Goal: Use online tool/utility

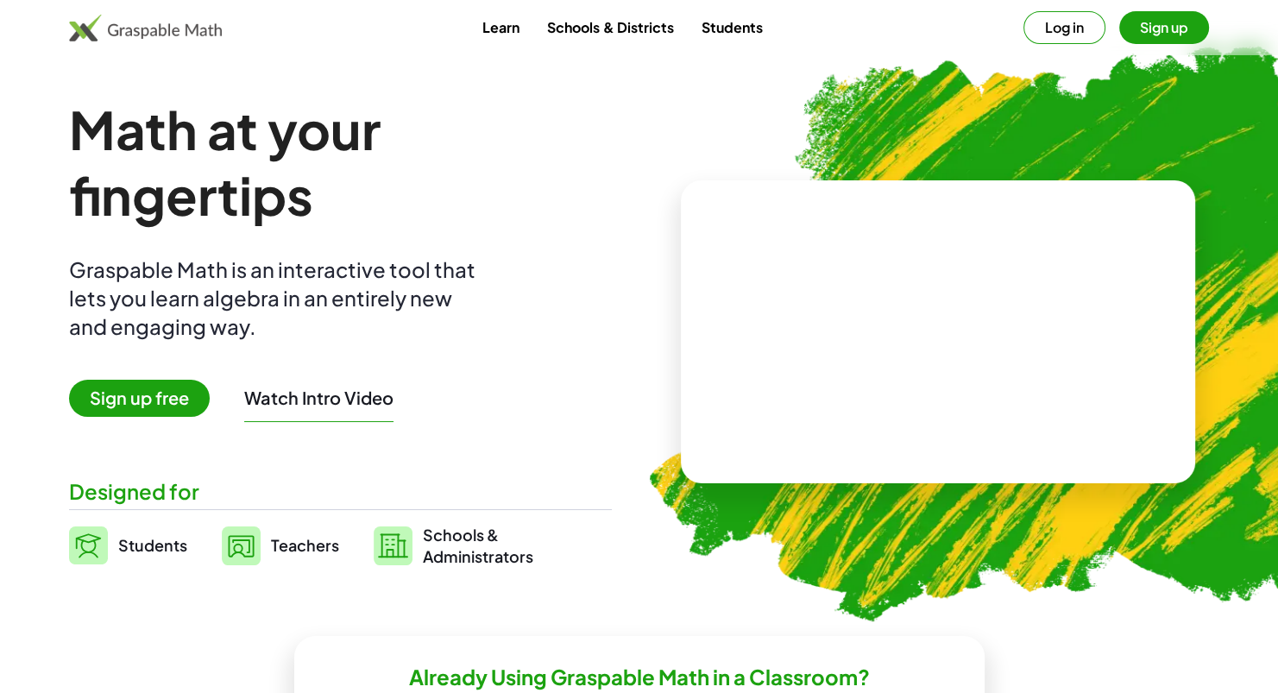
click at [862, 120] on img at bounding box center [1036, 324] width 846 height 713
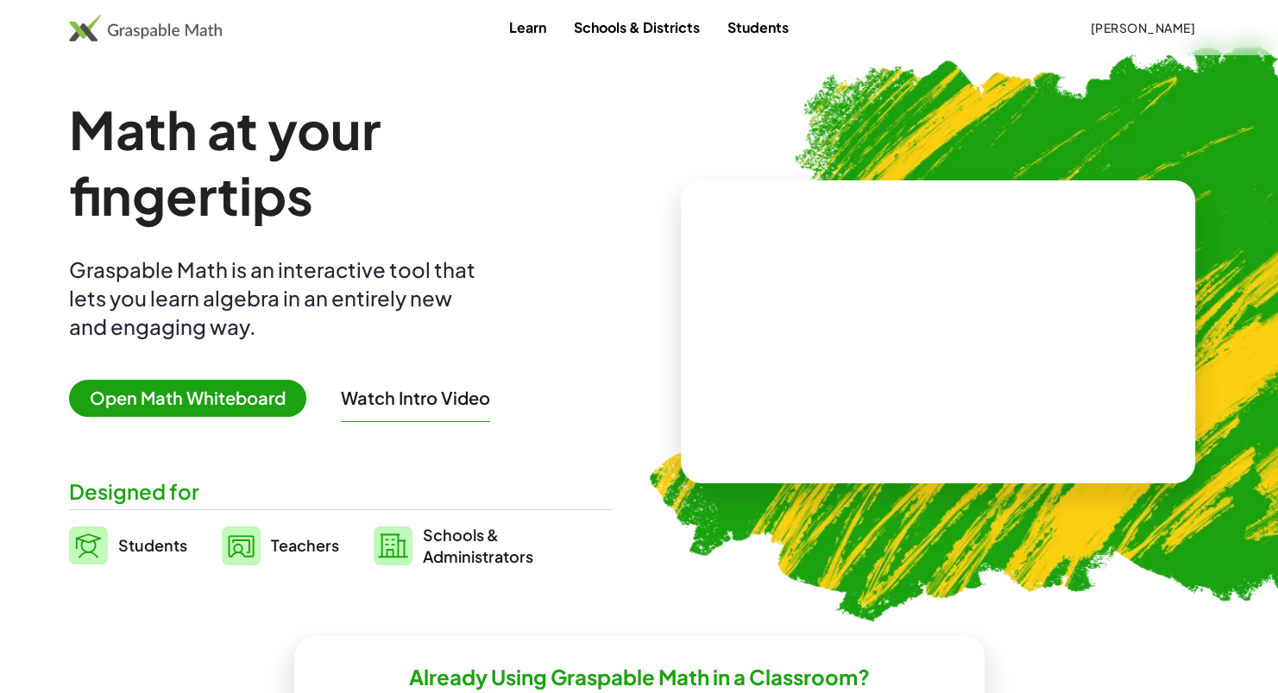
click at [205, 399] on span "Open Math Whiteboard" at bounding box center [187, 398] width 237 height 37
click at [289, 381] on span "Open Math Whiteboard" at bounding box center [187, 398] width 237 height 37
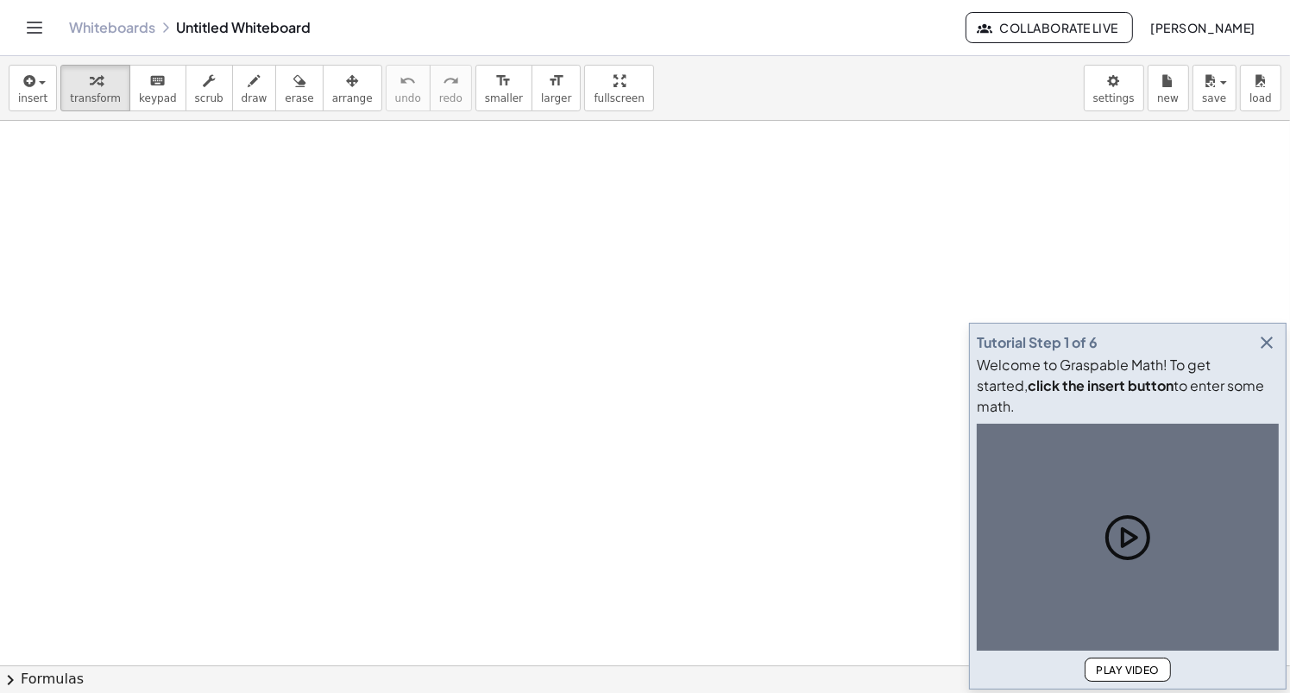
click at [159, 35] on div "Whiteboards Untitled Whiteboard" at bounding box center [517, 27] width 896 height 17
